Goal: Information Seeking & Learning: Learn about a topic

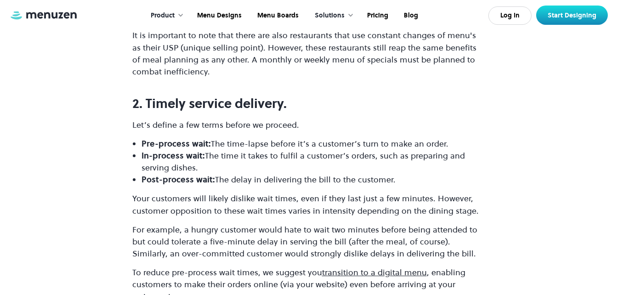
scroll to position [2149, 0]
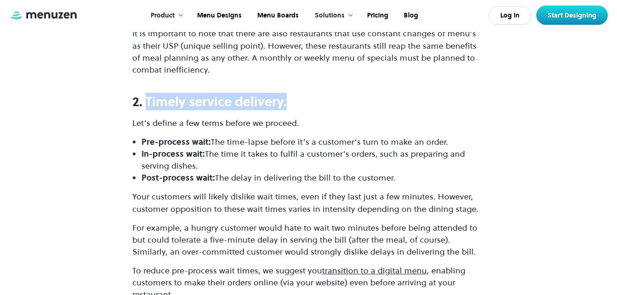
drag, startPoint x: 145, startPoint y: 51, endPoint x: 304, endPoint y: 56, distance: 159.0
click at [304, 94] on h3 "2. Timely service delivery." at bounding box center [308, 101] width 353 height 15
copy strong "Timely service delivery."
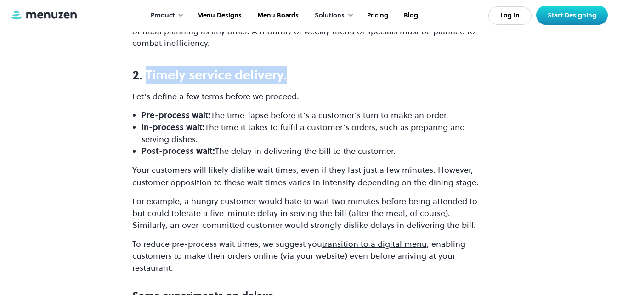
scroll to position [2136, 0]
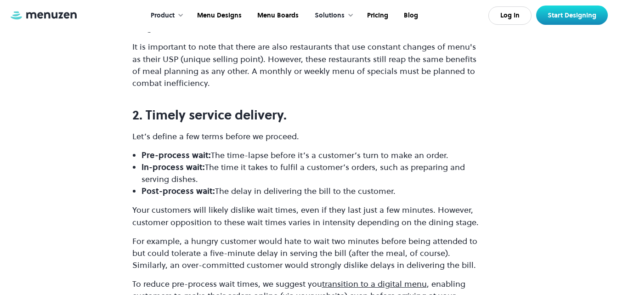
click at [302, 31] on div "Product Overview Design your menu Manage your menu Market your menu Menu Design…" at bounding box center [308, 16] width 617 height 32
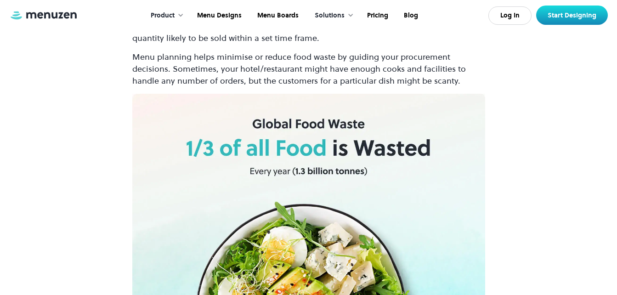
scroll to position [3476, 0]
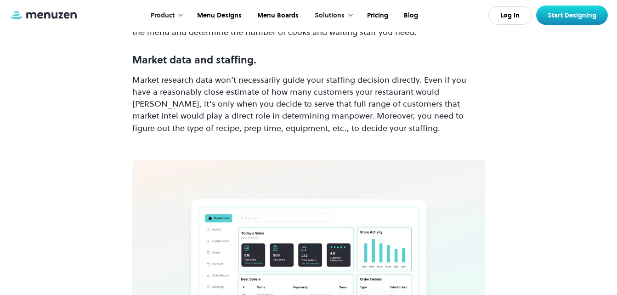
scroll to position [5676, 0]
